Goal: Entertainment & Leisure: Consume media (video, audio)

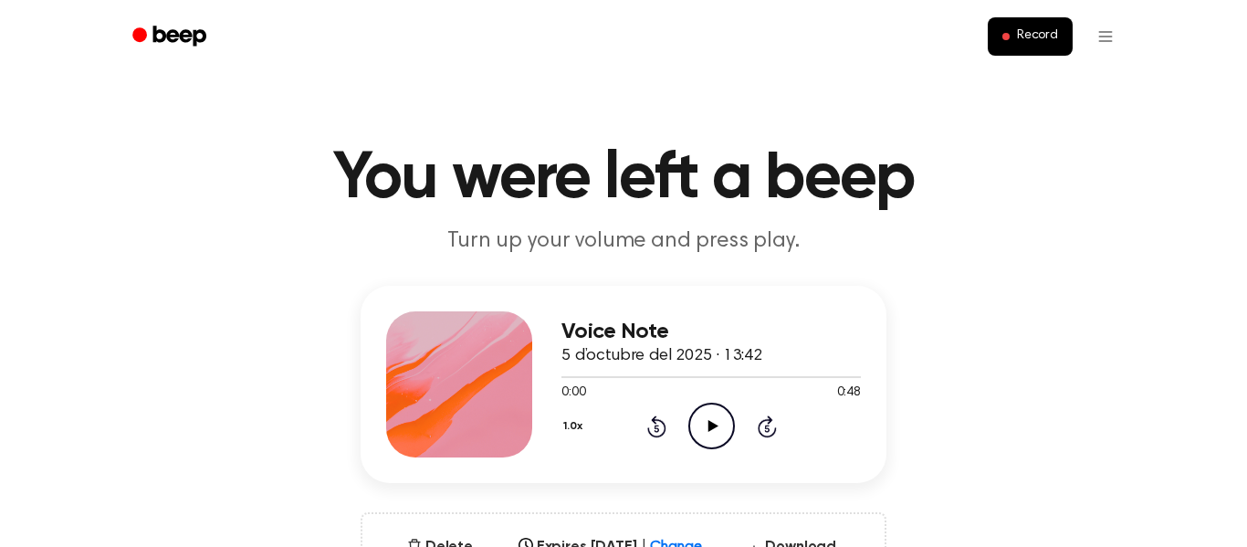
click at [701, 429] on icon "Play Audio" at bounding box center [711, 426] width 47 height 47
click at [701, 429] on icon "Pause Audio" at bounding box center [711, 426] width 47 height 47
click at [701, 429] on icon "Play Audio" at bounding box center [711, 426] width 47 height 47
drag, startPoint x: 586, startPoint y: 380, endPoint x: 564, endPoint y: 378, distance: 22.0
click at [564, 378] on div at bounding box center [710, 376] width 299 height 15
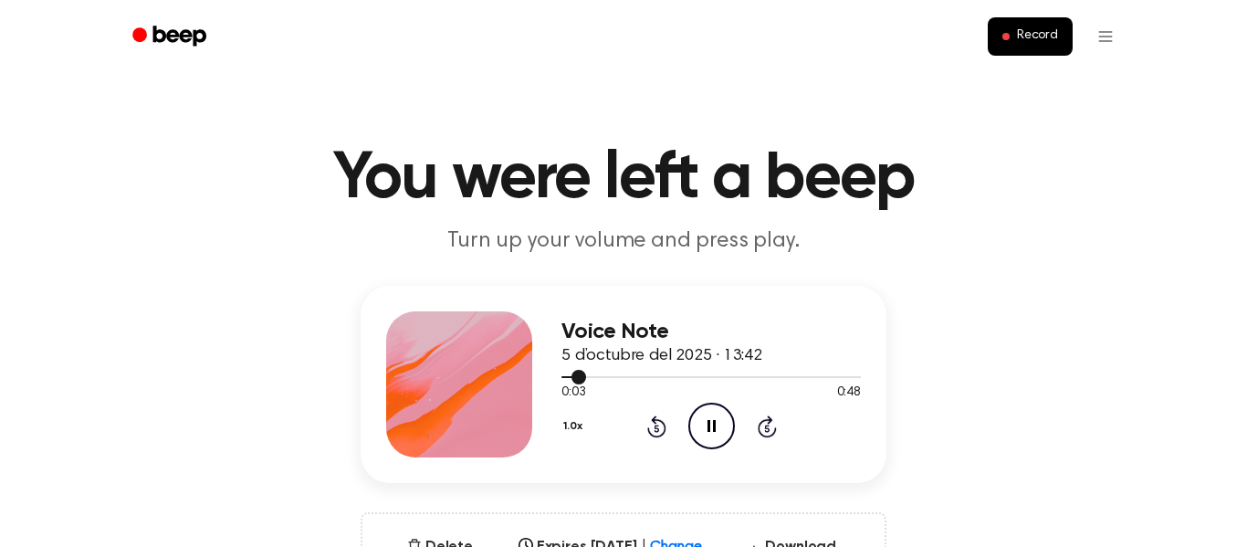
click at [625, 369] on div at bounding box center [710, 376] width 299 height 15
click at [656, 422] on icon "Rewind 5 seconds" at bounding box center [656, 426] width 20 height 24
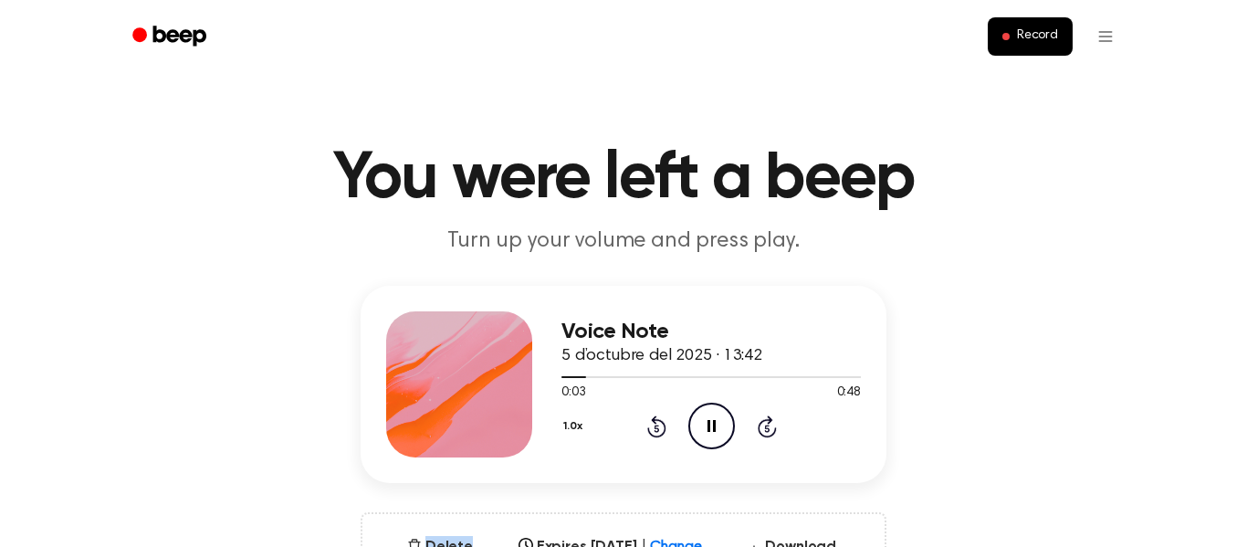
click at [656, 422] on icon "Rewind 5 seconds" at bounding box center [656, 426] width 20 height 24
click at [701, 425] on icon "Pause Audio" at bounding box center [711, 426] width 47 height 47
click at [701, 425] on icon "Play Audio" at bounding box center [711, 426] width 47 height 47
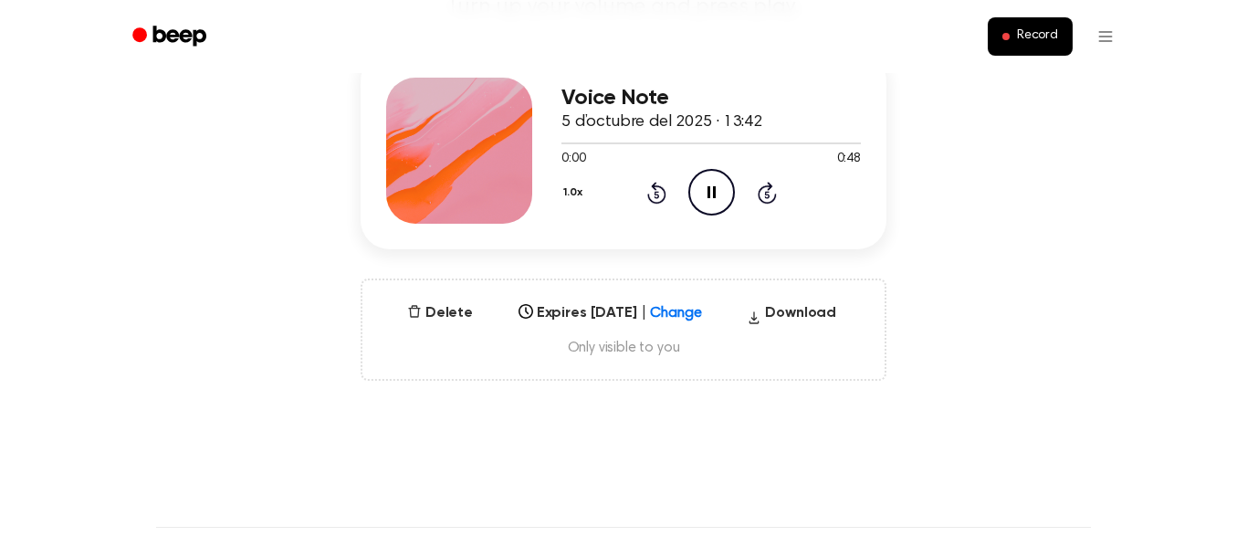
scroll to position [204, 0]
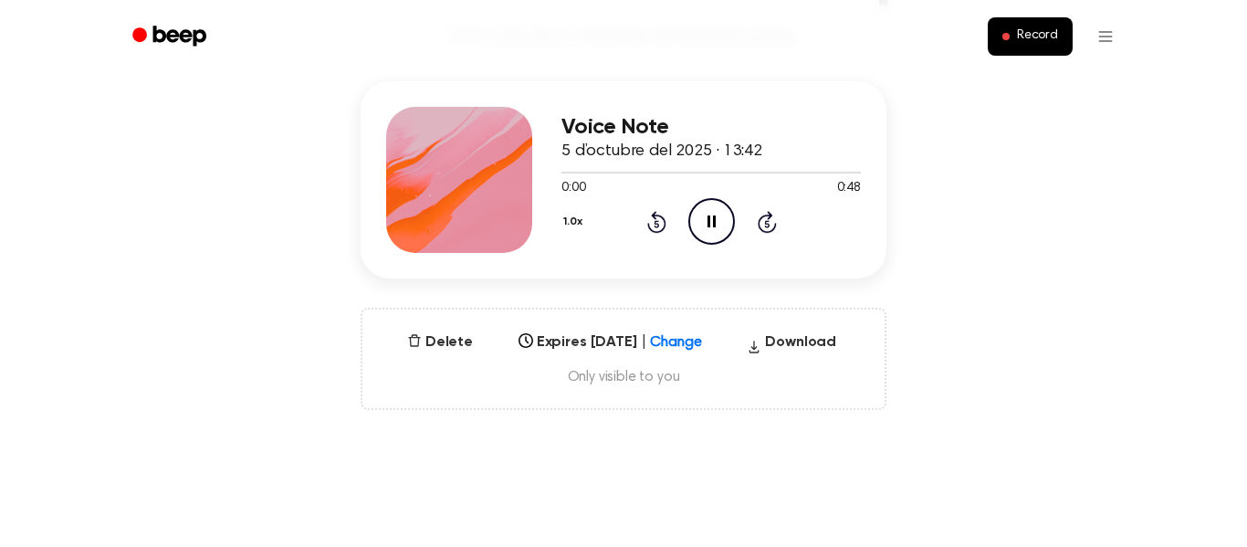
click at [705, 234] on icon "Pause Audio" at bounding box center [711, 221] width 47 height 47
click at [706, 229] on icon "Play Audio" at bounding box center [711, 221] width 47 height 47
click at [656, 224] on icon at bounding box center [656, 223] width 5 height 7
click at [704, 225] on icon "Pause Audio" at bounding box center [711, 221] width 47 height 47
click at [713, 236] on icon "Play Audio" at bounding box center [711, 221] width 47 height 47
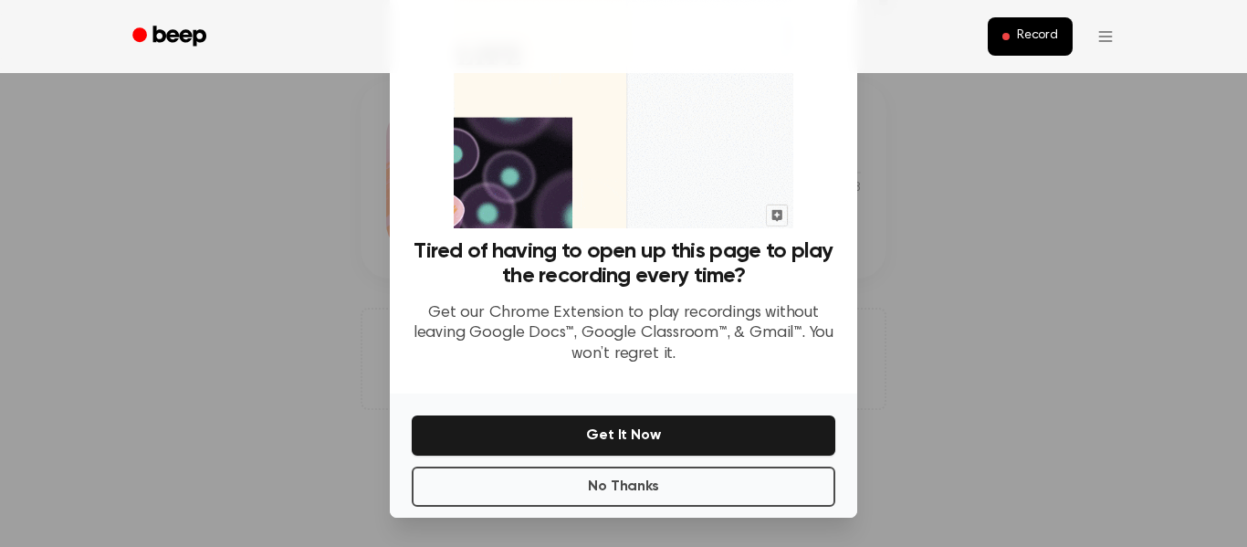
scroll to position [117, 0]
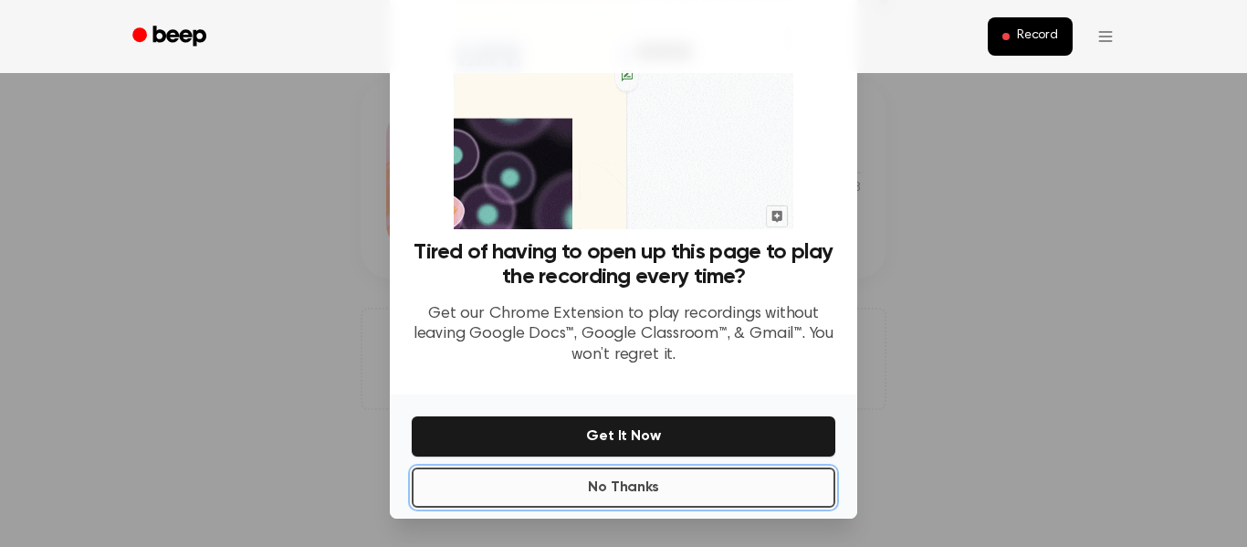
click at [499, 483] on button "No Thanks" at bounding box center [624, 487] width 424 height 40
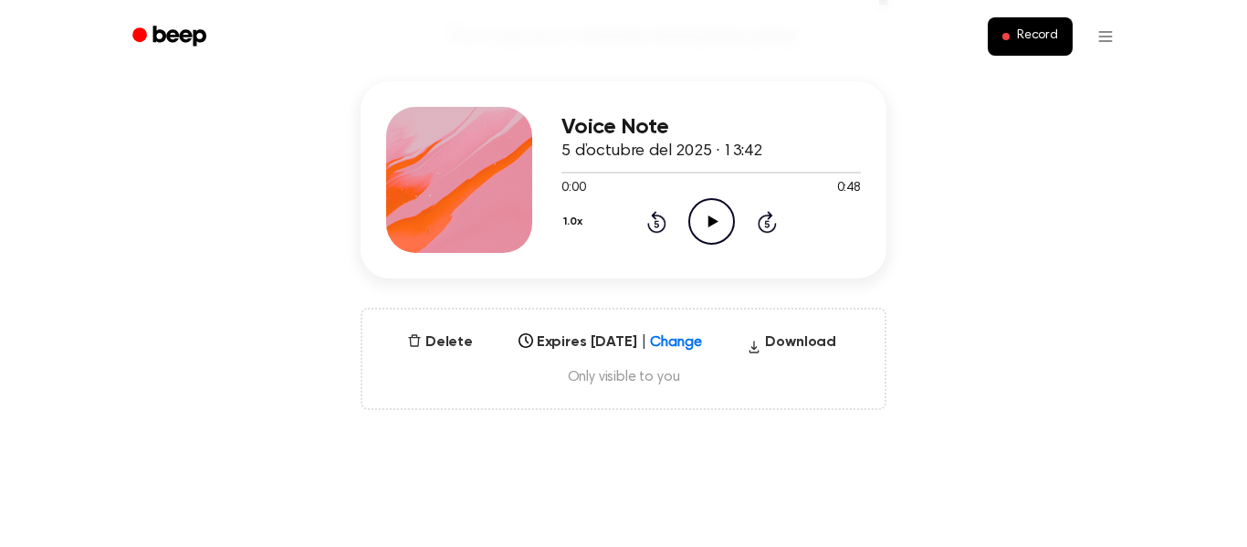
click at [724, 238] on icon "Play Audio" at bounding box center [711, 221] width 47 height 47
click at [769, 219] on icon "Skip 5 seconds" at bounding box center [767, 222] width 20 height 24
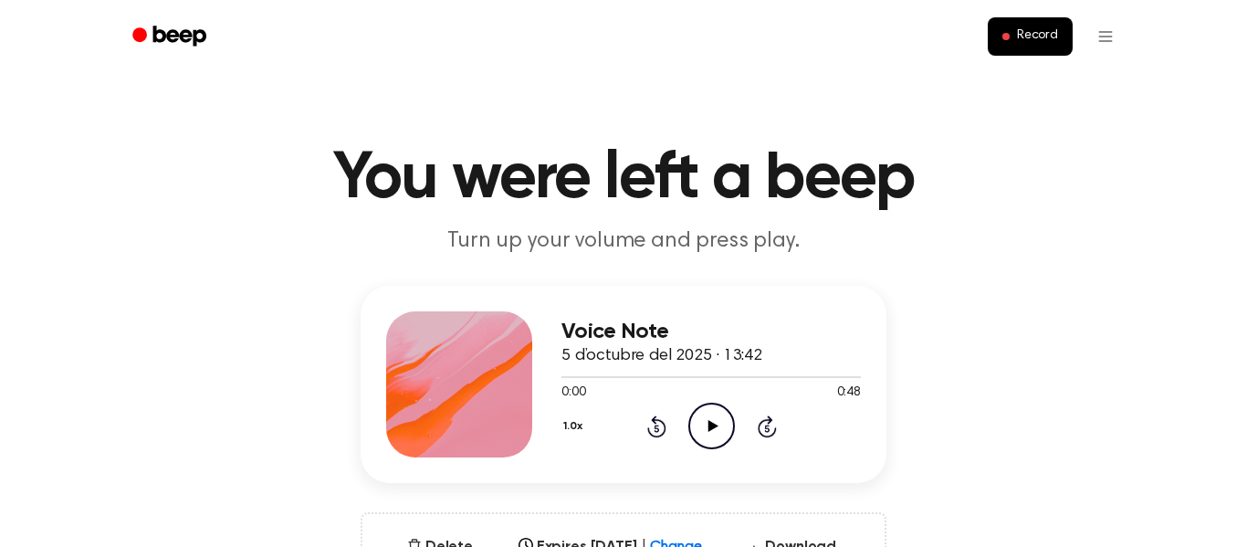
click at [725, 428] on icon "Play Audio" at bounding box center [711, 426] width 47 height 47
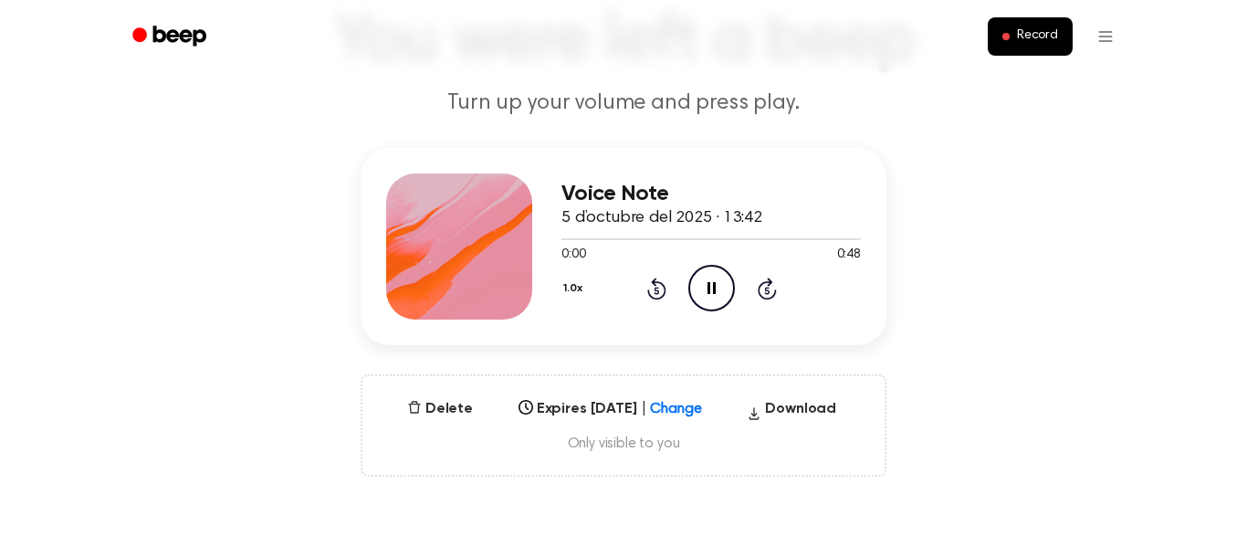
scroll to position [136, 0]
click at [707, 279] on icon "Pause Audio" at bounding box center [711, 290] width 47 height 47
click at [713, 287] on icon "Play Audio" at bounding box center [711, 290] width 47 height 47
click at [716, 285] on icon "Pause Audio" at bounding box center [711, 290] width 47 height 47
click at [717, 285] on icon "Play Audio" at bounding box center [711, 290] width 47 height 47
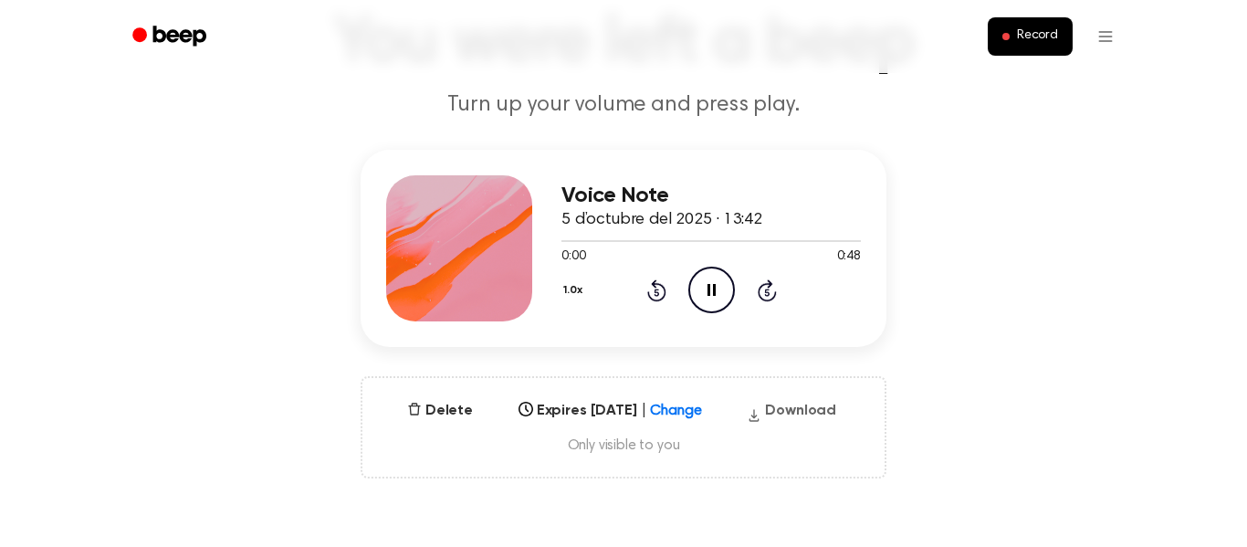
click at [800, 410] on button "Download" at bounding box center [791, 414] width 104 height 29
click at [705, 288] on icon "Pause Audio" at bounding box center [711, 290] width 47 height 47
click at [705, 288] on icon "Play Audio" at bounding box center [711, 290] width 47 height 47
click at [705, 288] on icon "Pause Audio" at bounding box center [711, 290] width 47 height 47
click at [705, 288] on icon "Play Audio" at bounding box center [711, 290] width 47 height 47
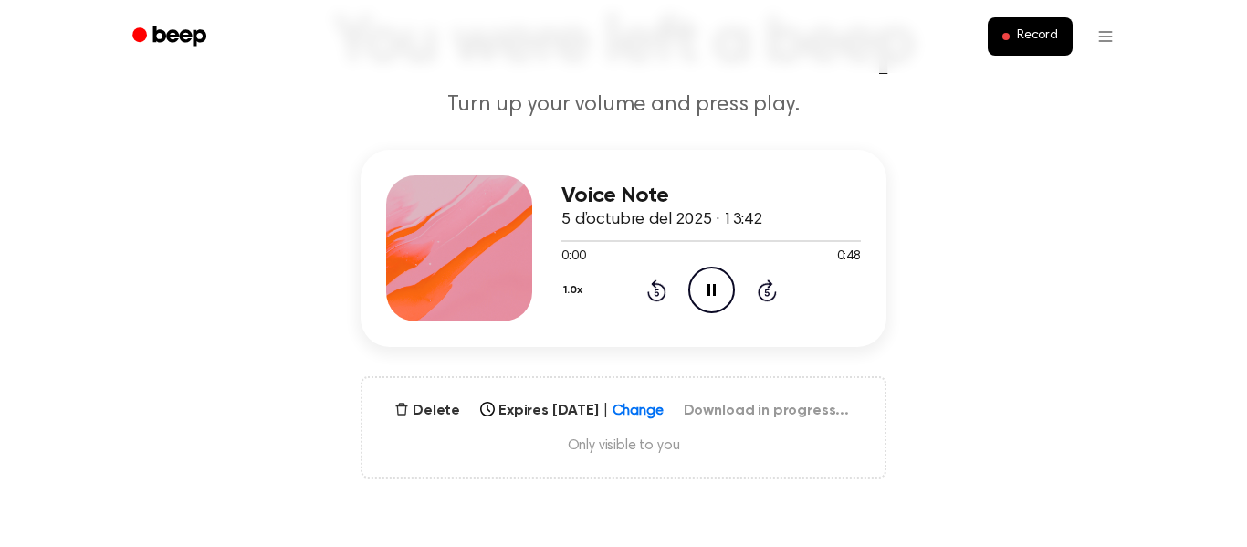
click at [745, 39] on ul "Record" at bounding box center [682, 37] width 890 height 44
click at [721, 291] on icon "Pause Audio" at bounding box center [711, 290] width 47 height 47
click at [721, 291] on icon "Play Audio" at bounding box center [711, 290] width 47 height 47
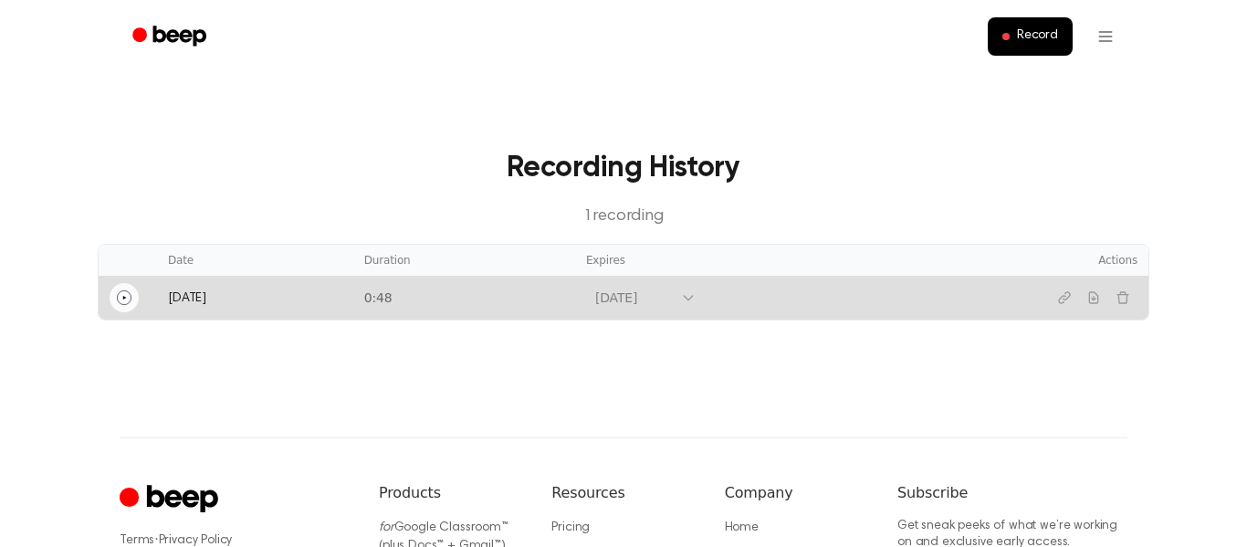
click at [130, 299] on icon "Play" at bounding box center [124, 297] width 15 height 15
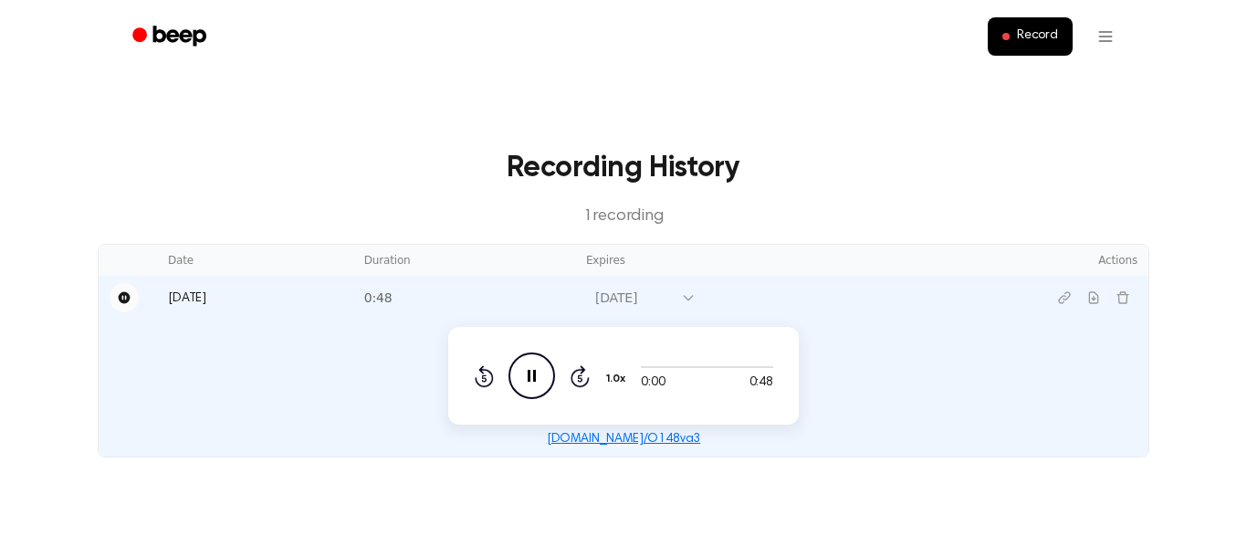
click at [622, 436] on link "[DOMAIN_NAME]/O148va3" at bounding box center [624, 439] width 154 height 13
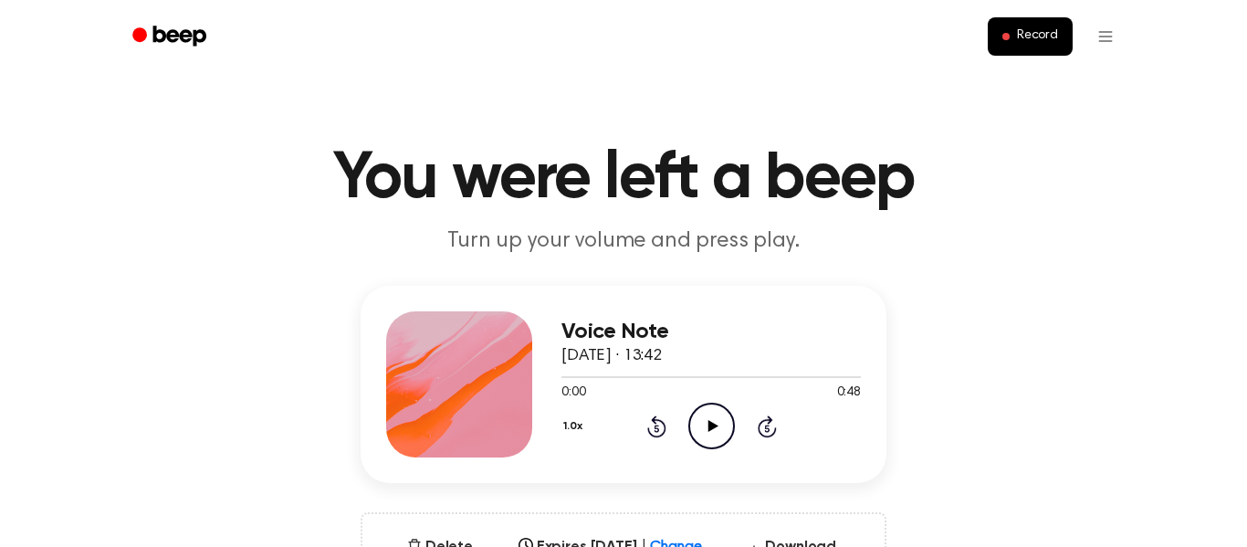
click at [706, 425] on icon "Play Audio" at bounding box center [711, 426] width 47 height 47
